Goal: Entertainment & Leisure: Consume media (video, audio)

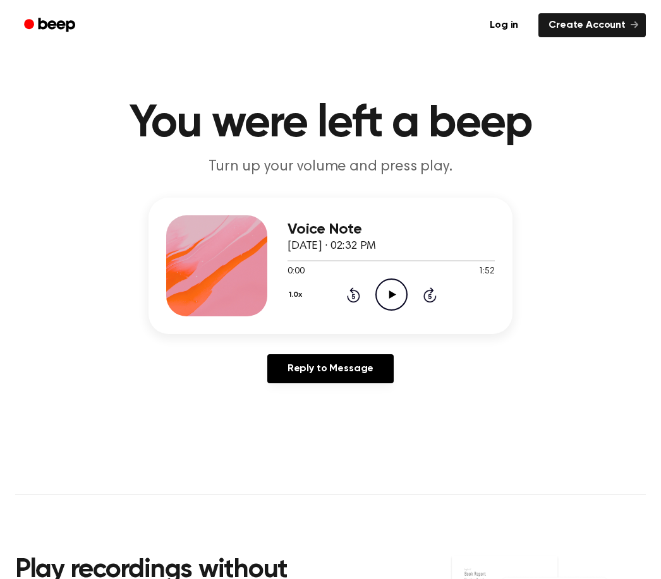
click at [389, 298] on icon "Play Audio" at bounding box center [391, 295] width 32 height 32
click at [387, 290] on icon "Play Audio" at bounding box center [391, 295] width 32 height 32
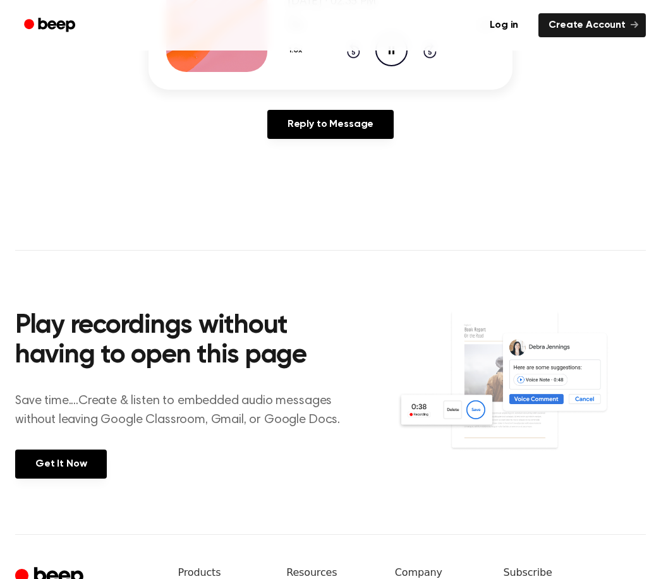
scroll to position [245, 0]
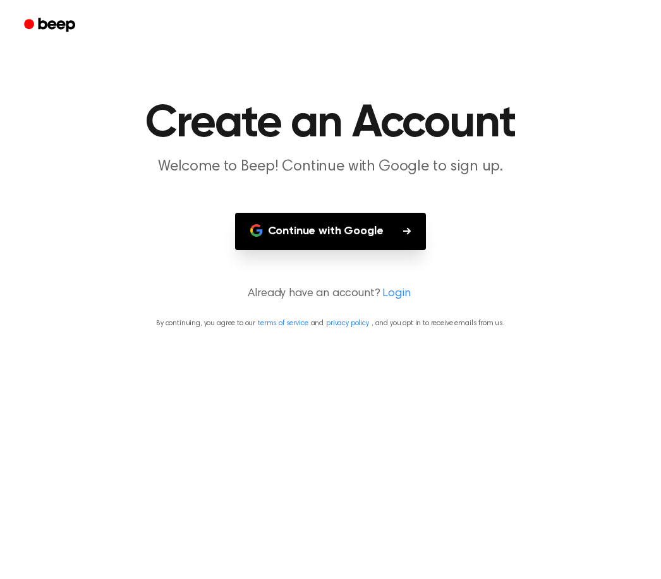
click at [403, 231] on icon "button" at bounding box center [407, 230] width 8 height 7
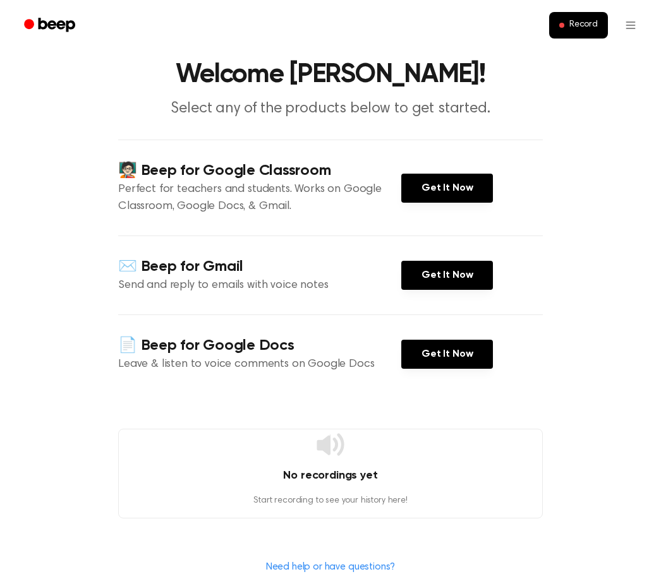
scroll to position [40, 0]
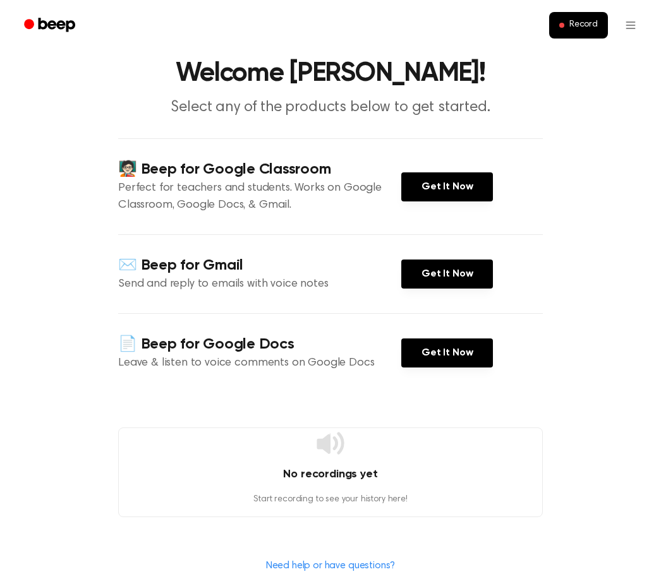
click at [474, 359] on link "Get It Now" at bounding box center [447, 353] width 92 height 29
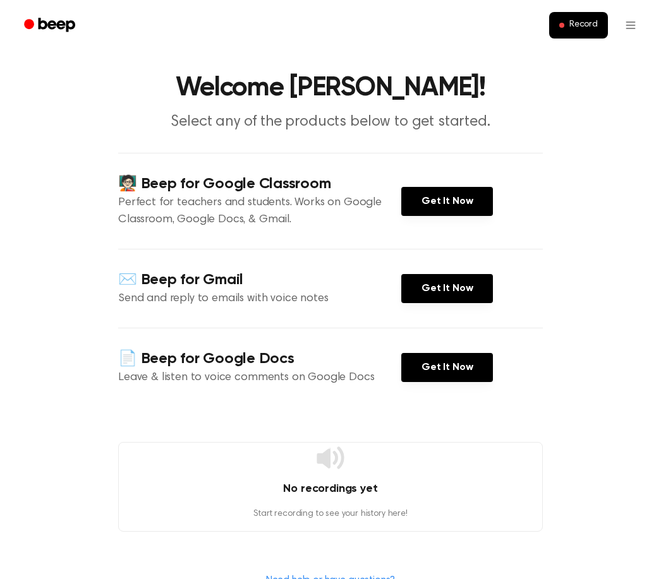
scroll to position [0, 0]
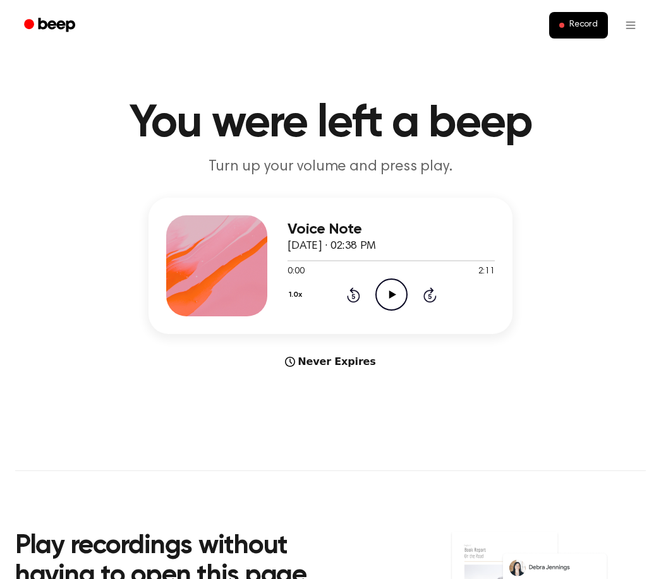
click at [397, 300] on icon "Play Audio" at bounding box center [391, 295] width 32 height 32
